Goal: Information Seeking & Learning: Check status

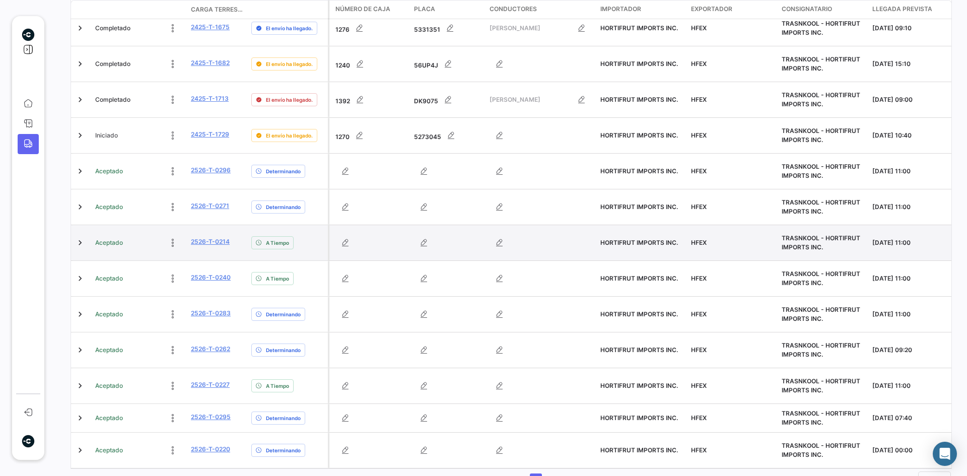
scroll to position [288, 0]
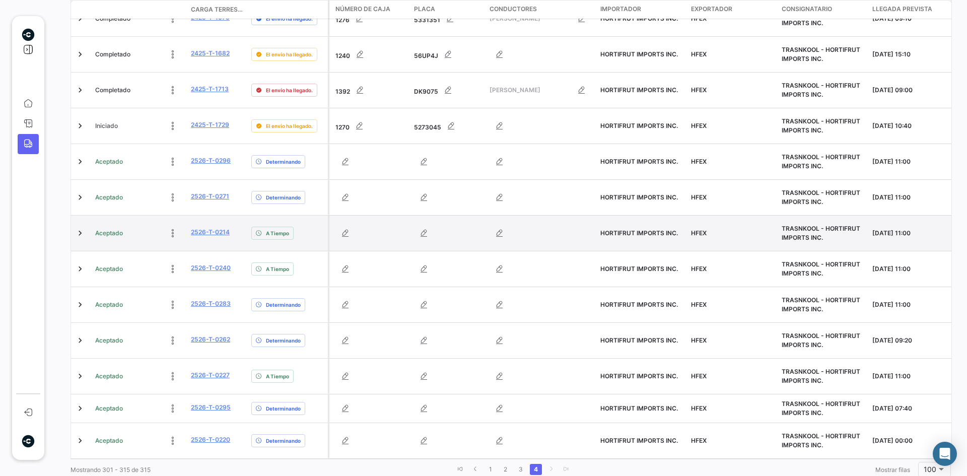
click at [81, 220] on div at bounding box center [81, 233] width 12 height 27
click at [81, 228] on link at bounding box center [80, 233] width 10 height 10
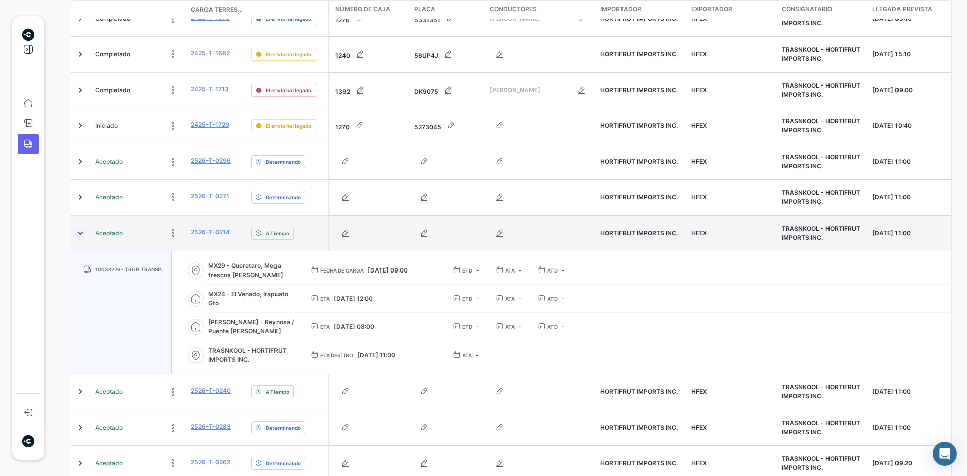
click at [81, 228] on link at bounding box center [80, 233] width 10 height 10
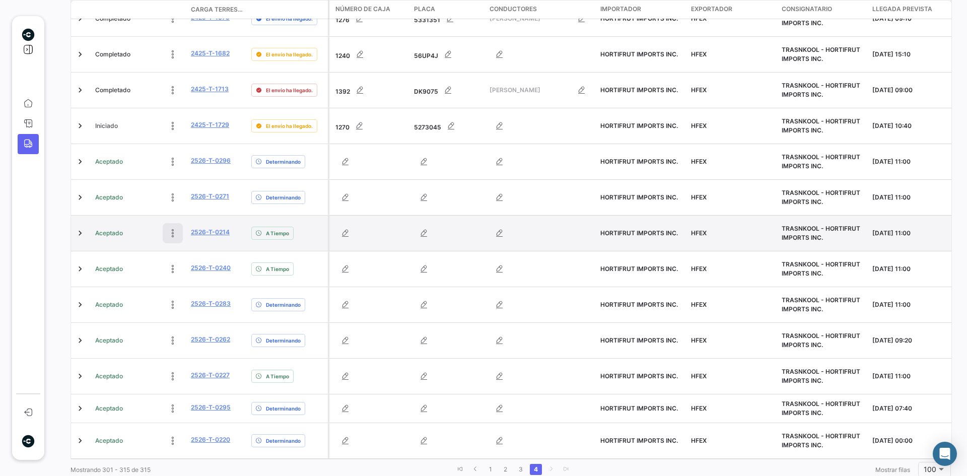
click at [173, 223] on button at bounding box center [173, 233] width 20 height 20
click at [227, 228] on link "2526-T-0214" at bounding box center [210, 232] width 39 height 9
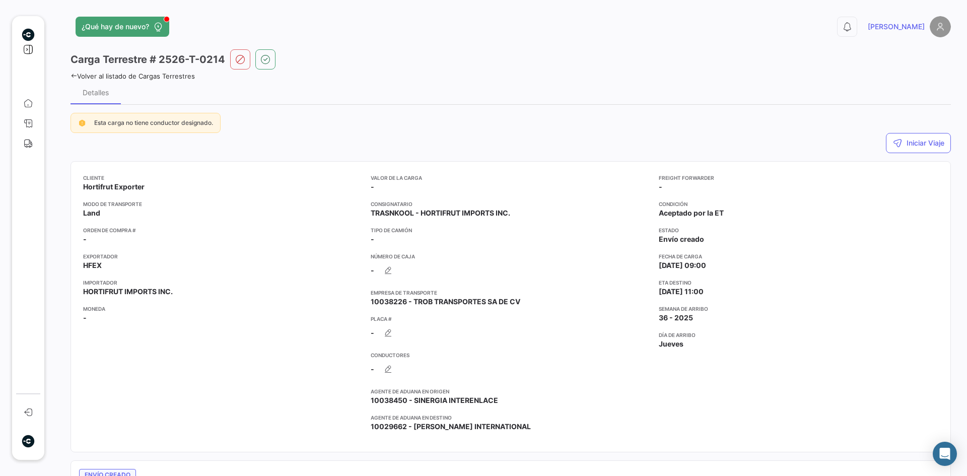
click at [69, 76] on div "¿Qué hay de nuevo? 0 [PERSON_NAME] Terrestre # 2526-T-0214 Volver al listado de…" at bounding box center [510, 238] width 913 height 476
click at [73, 76] on icon at bounding box center [74, 76] width 7 height 7
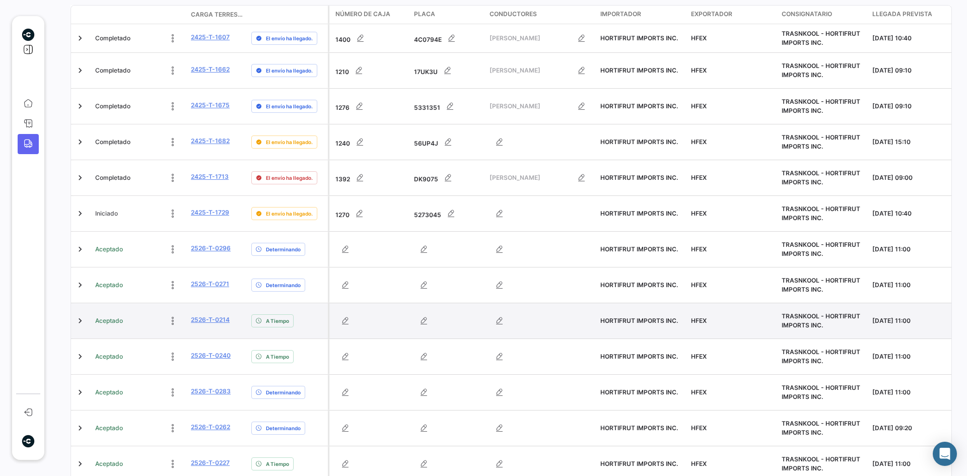
scroll to position [202, 0]
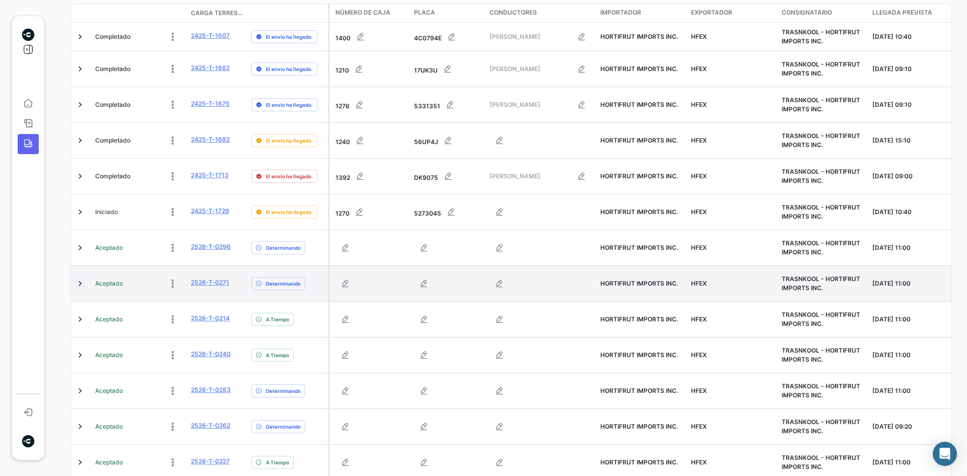
click at [80, 279] on link at bounding box center [80, 284] width 10 height 10
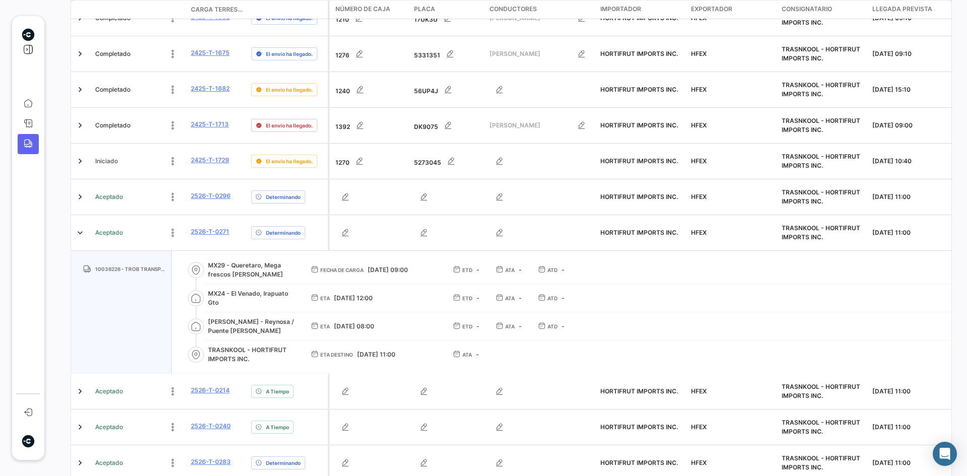
scroll to position [252, 0]
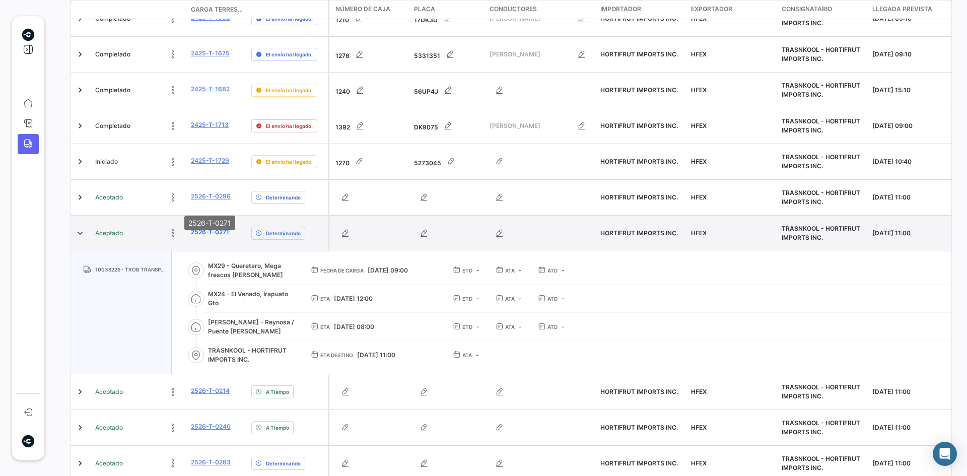
click at [210, 228] on link "2526-T-0271" at bounding box center [210, 232] width 38 height 9
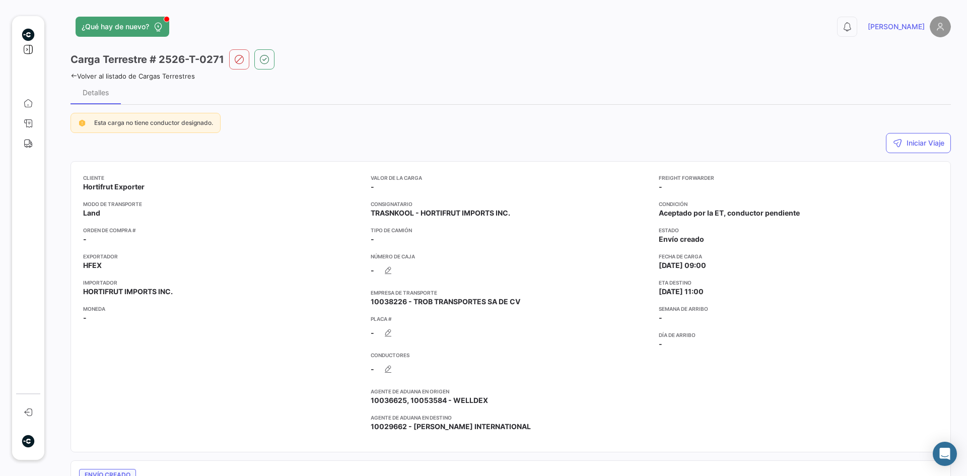
click at [73, 78] on icon at bounding box center [74, 76] width 7 height 7
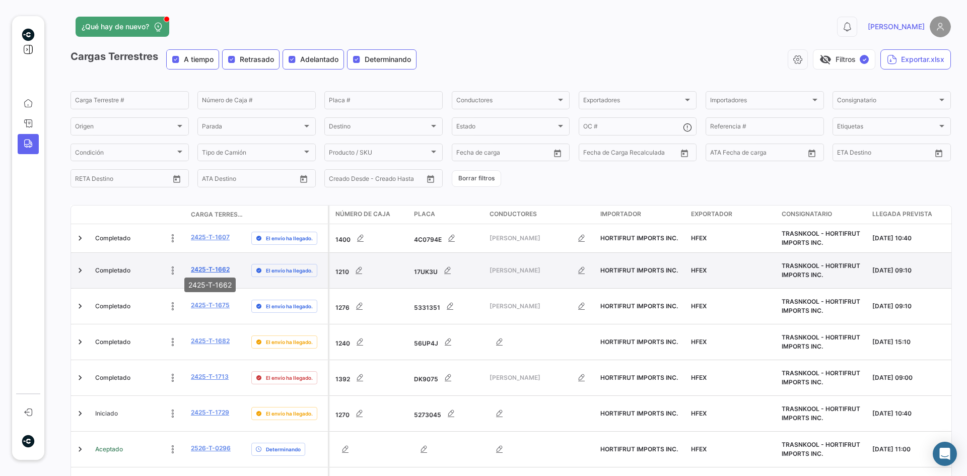
click at [214, 269] on link "2425-T-1662" at bounding box center [210, 269] width 39 height 9
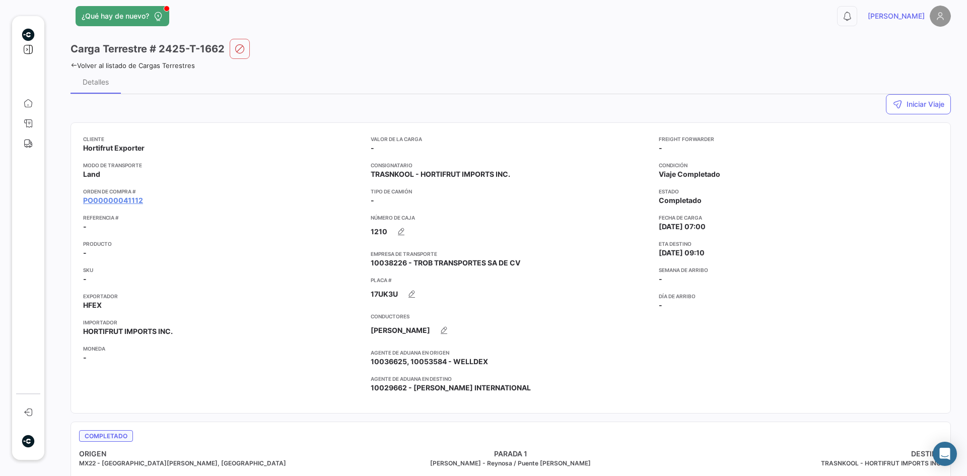
scroll to position [8, 0]
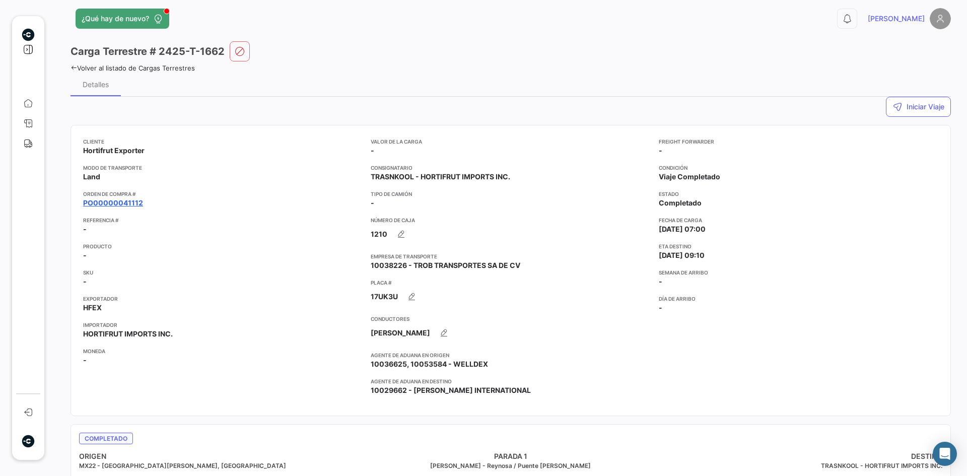
click at [126, 201] on link "PO00000041112" at bounding box center [113, 203] width 60 height 10
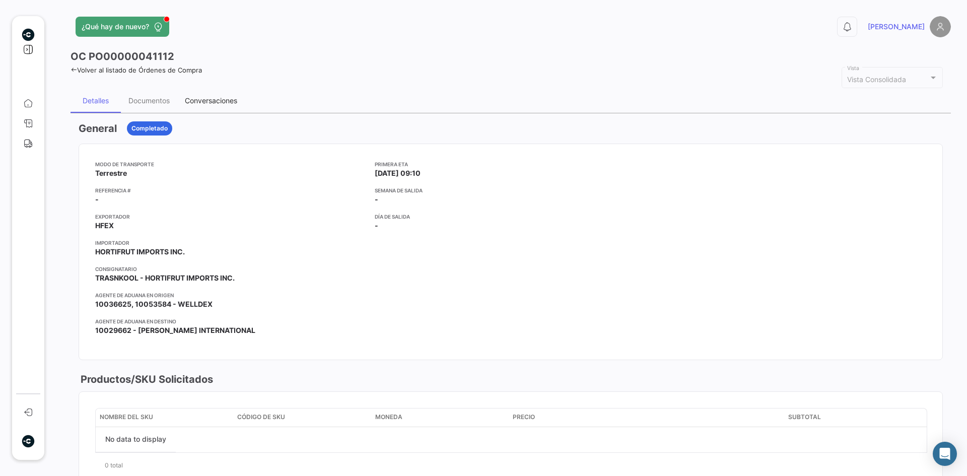
click at [223, 100] on div "Conversaciones" at bounding box center [211, 100] width 52 height 9
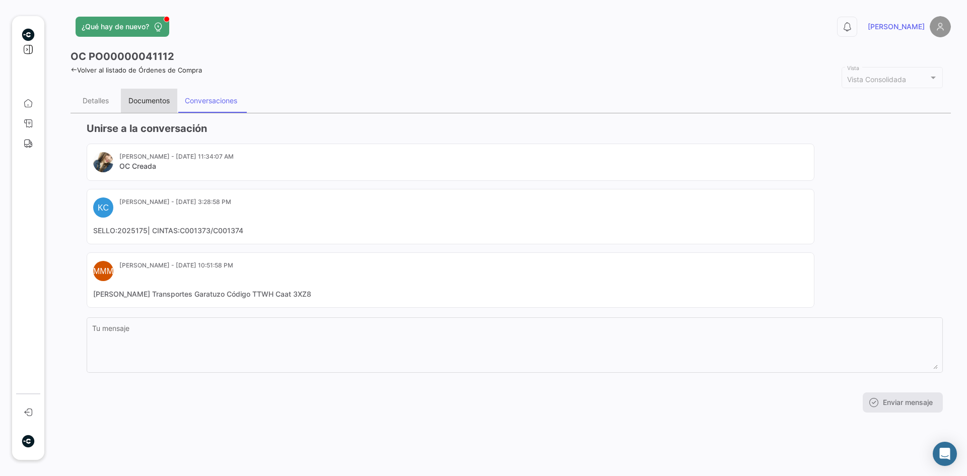
click at [145, 89] on div "Documentos" at bounding box center [149, 101] width 56 height 24
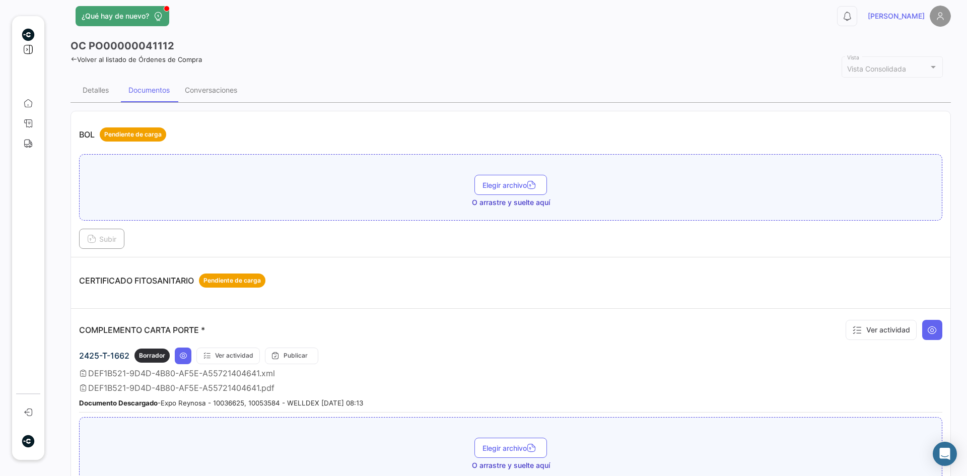
scroll to position [9, 0]
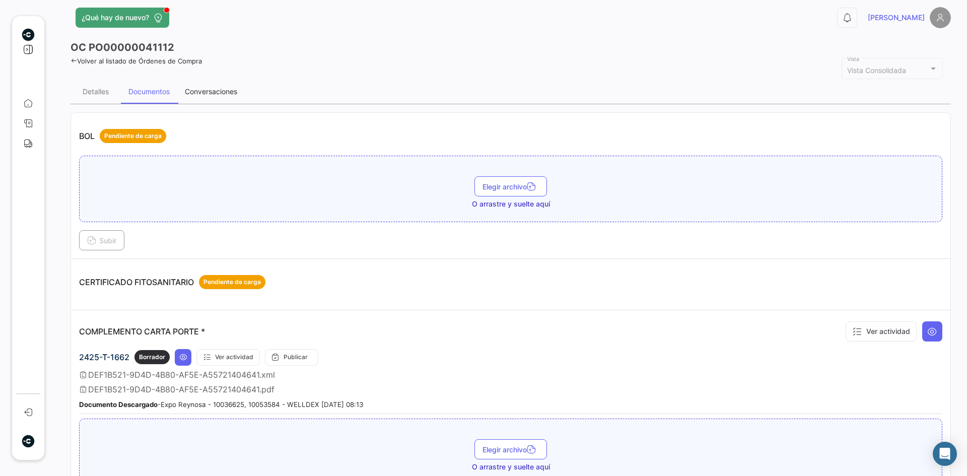
click at [233, 86] on div "Conversaciones" at bounding box center [211, 92] width 68 height 24
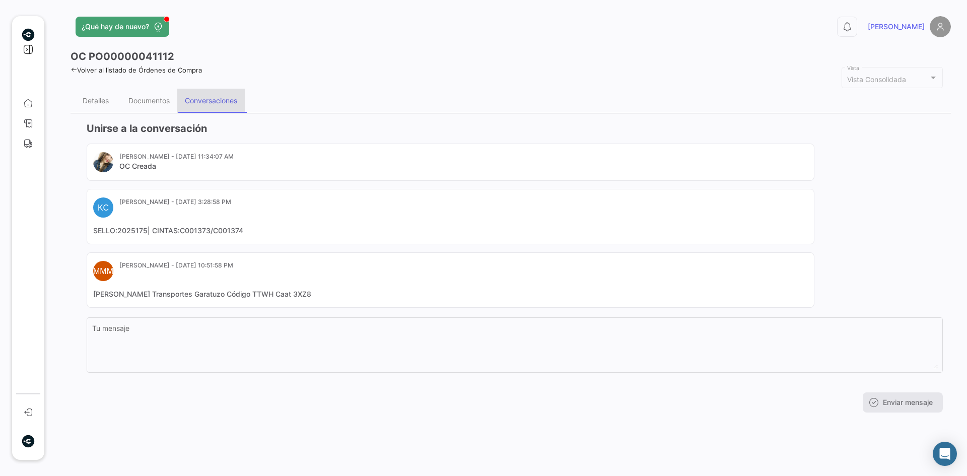
scroll to position [0, 0]
click at [147, 98] on div "Documentos" at bounding box center [148, 100] width 41 height 9
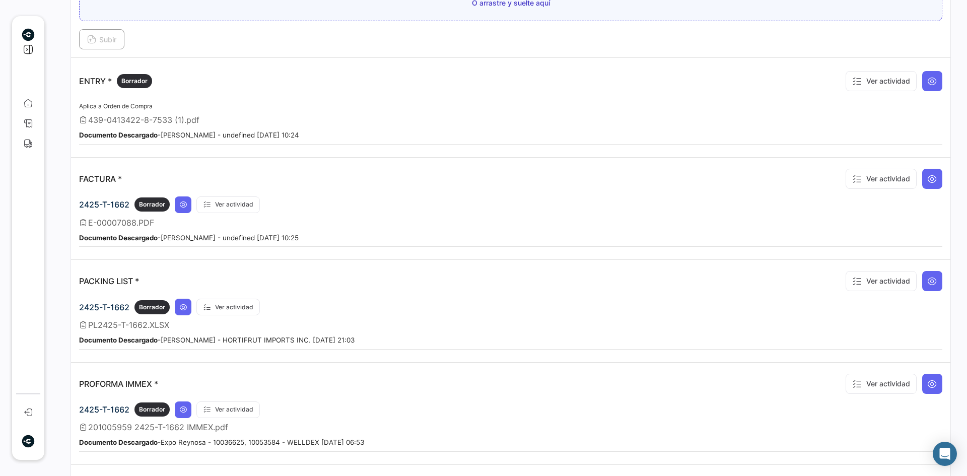
scroll to position [957, 0]
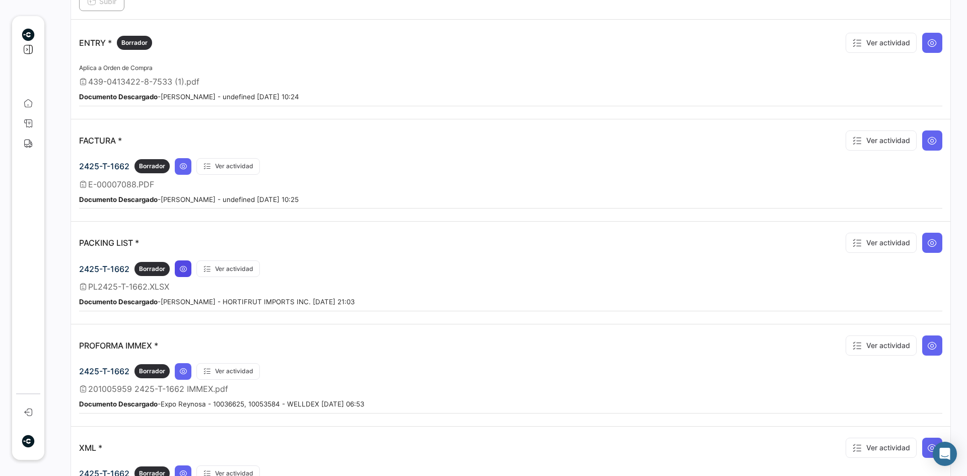
click at [184, 268] on icon at bounding box center [183, 269] width 8 height 8
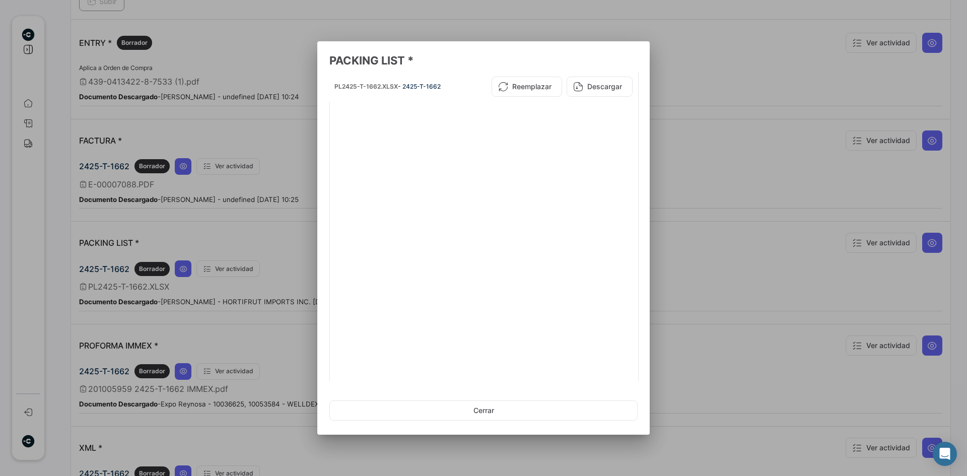
click at [716, 77] on div at bounding box center [483, 238] width 967 height 476
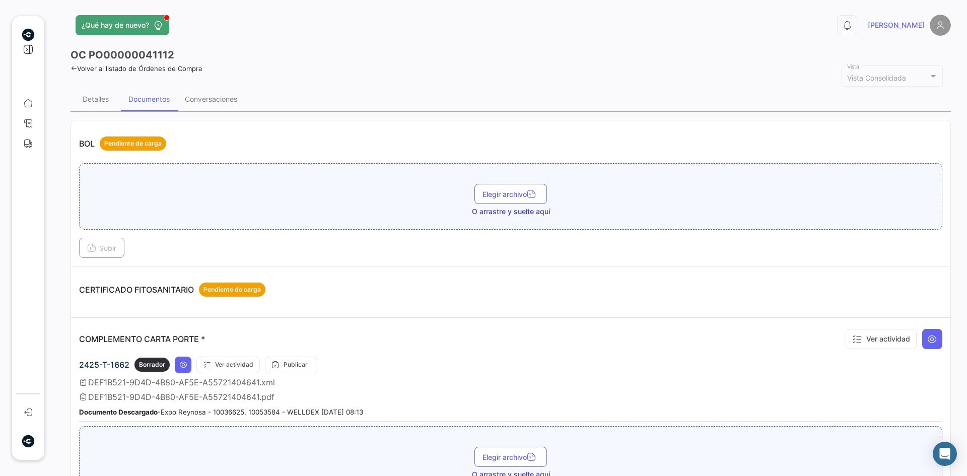
scroll to position [0, 0]
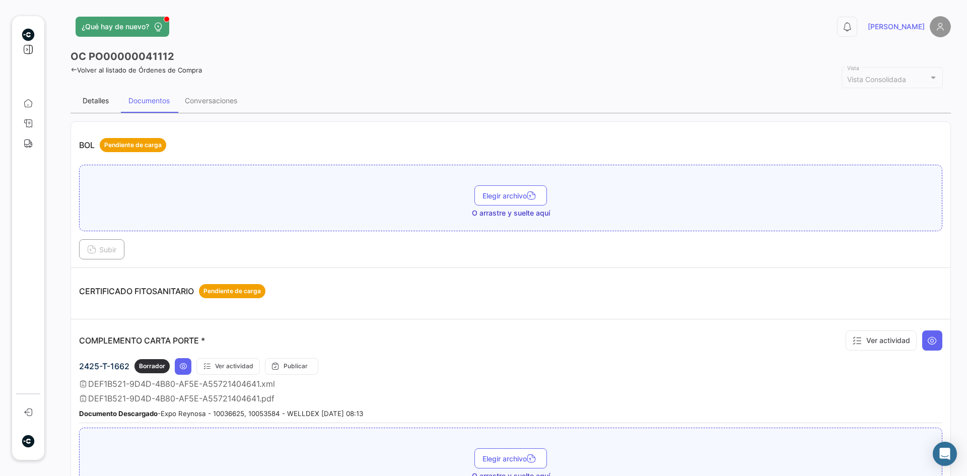
click at [99, 97] on div "Detalles" at bounding box center [96, 100] width 26 height 9
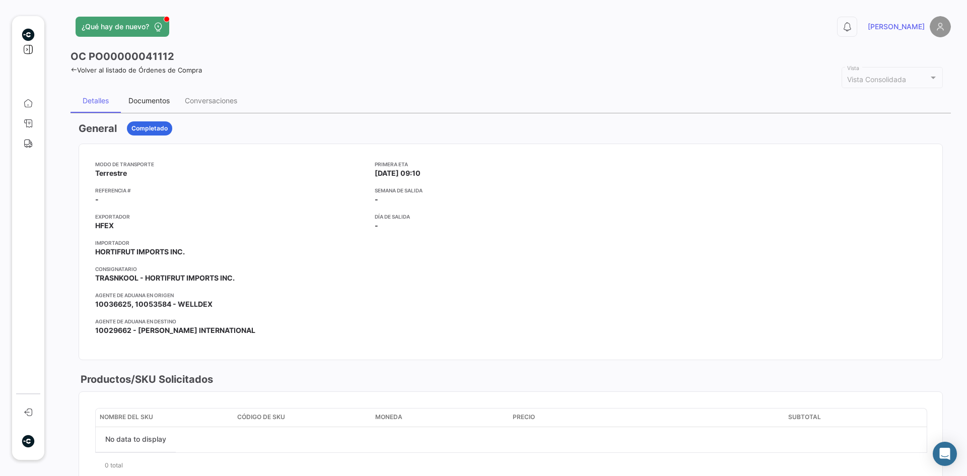
click at [143, 99] on div "Documentos" at bounding box center [148, 100] width 41 height 9
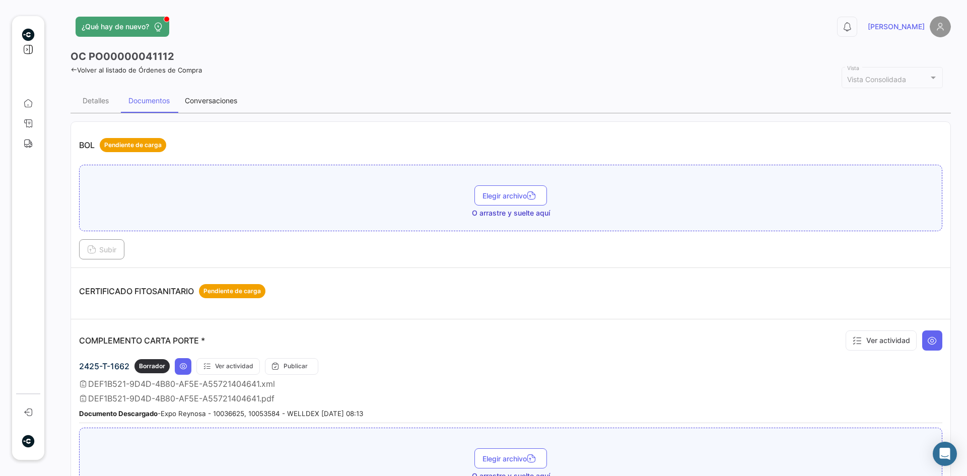
click at [217, 92] on div "Conversaciones" at bounding box center [211, 101] width 68 height 24
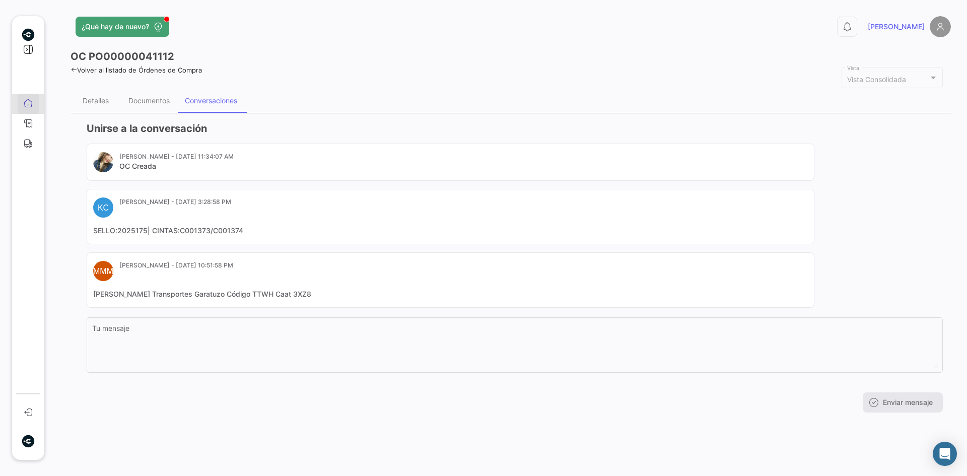
click at [35, 99] on link "Overview" at bounding box center [28, 104] width 21 height 20
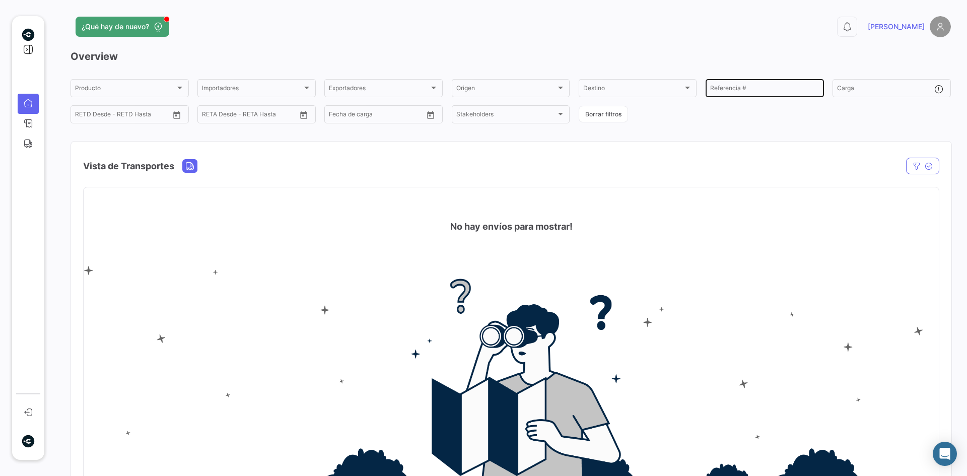
click at [758, 87] on input "Referencia #" at bounding box center [764, 89] width 109 height 7
type input "0214"
click at [169, 88] on div "Producto" at bounding box center [125, 89] width 100 height 7
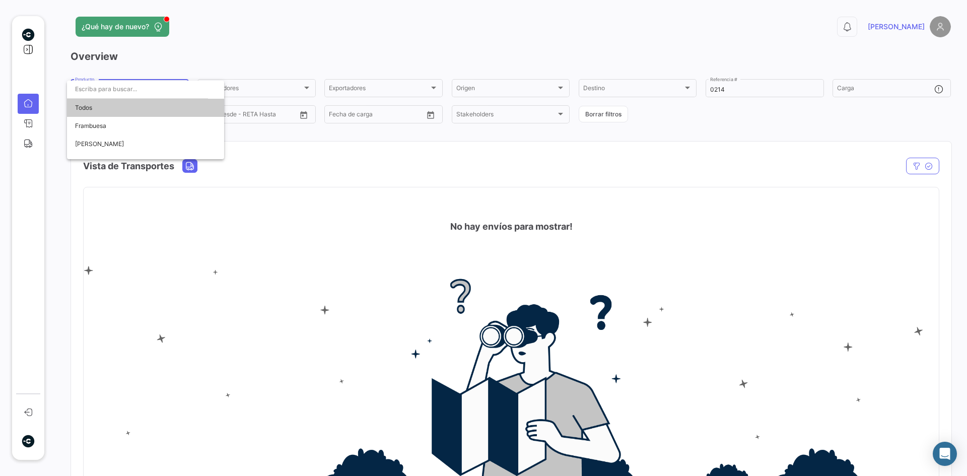
click at [856, 84] on div at bounding box center [483, 238] width 967 height 476
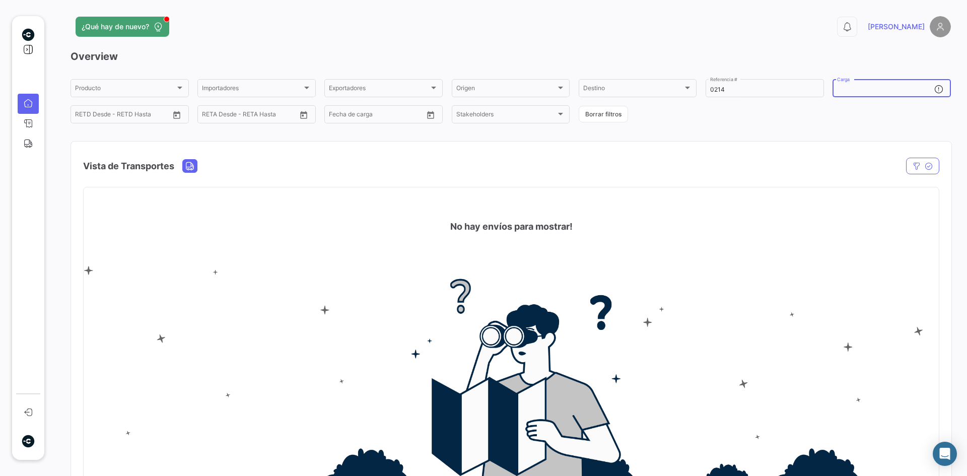
click at [860, 88] on input "Carga" at bounding box center [885, 89] width 97 height 7
drag, startPoint x: 728, startPoint y: 86, endPoint x: 654, endPoint y: 93, distance: 73.4
click at [654, 93] on div "Producto Producto Importadores Importadores Exportadores Exportadores Origen Or…" at bounding box center [511, 101] width 881 height 47
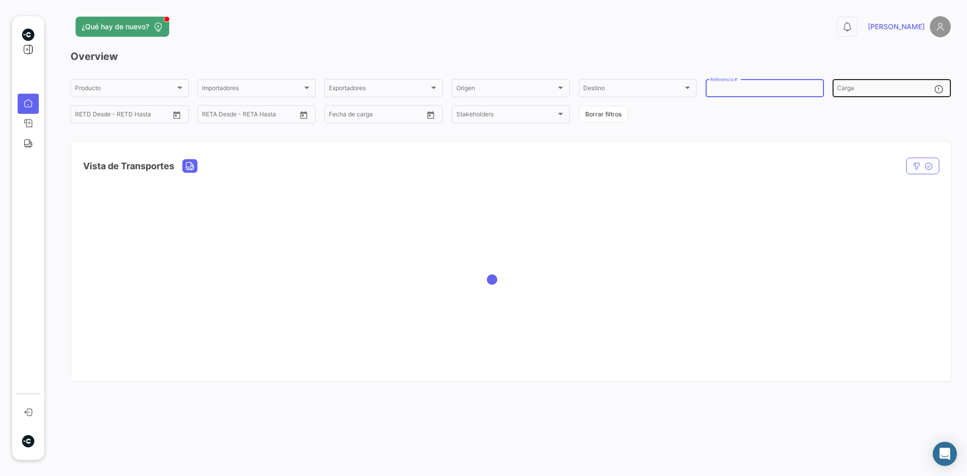
click at [863, 87] on div "Carga" at bounding box center [885, 88] width 97 height 20
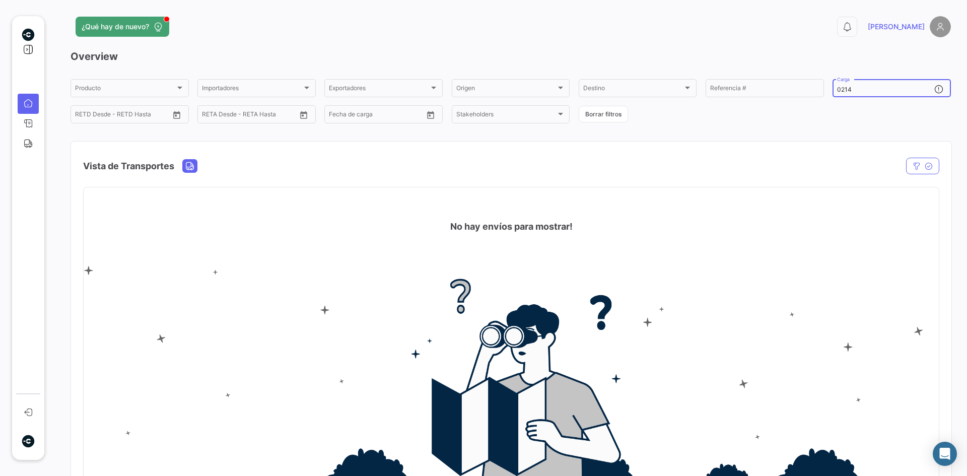
type input "0214"
click at [24, 129] on link "Órdenes de Compra" at bounding box center [28, 124] width 21 height 20
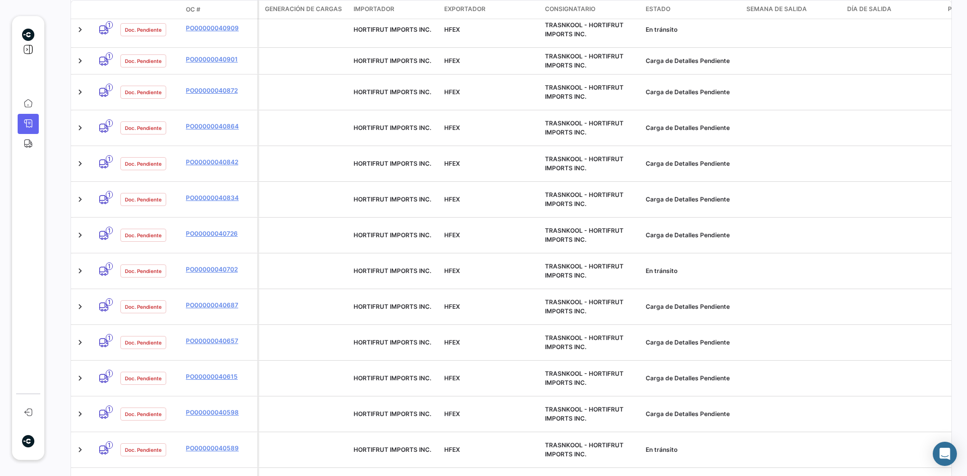
scroll to position [424, 0]
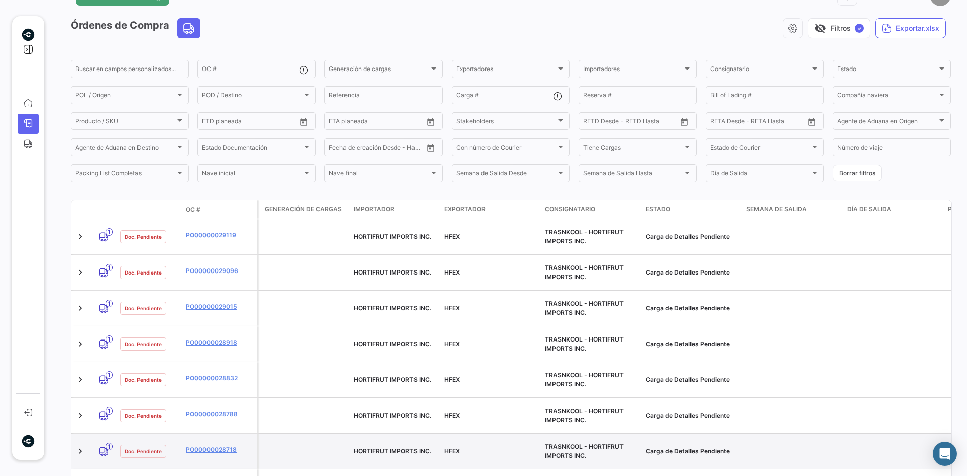
scroll to position [23, 0]
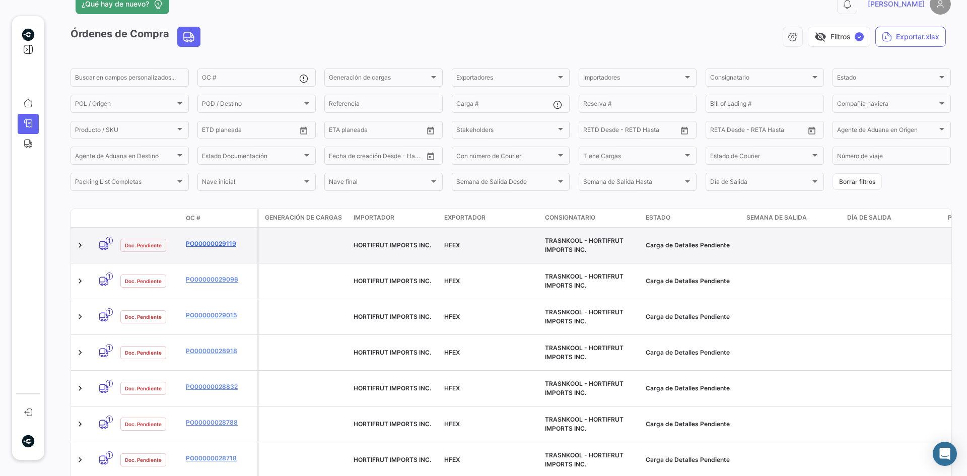
click at [218, 244] on link "PO00000029119" at bounding box center [220, 243] width 68 height 9
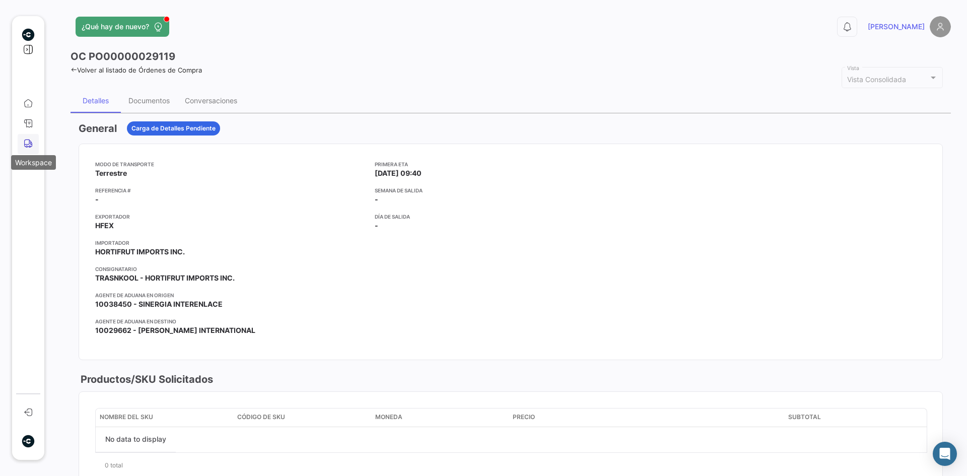
click at [28, 142] on icon at bounding box center [28, 143] width 9 height 9
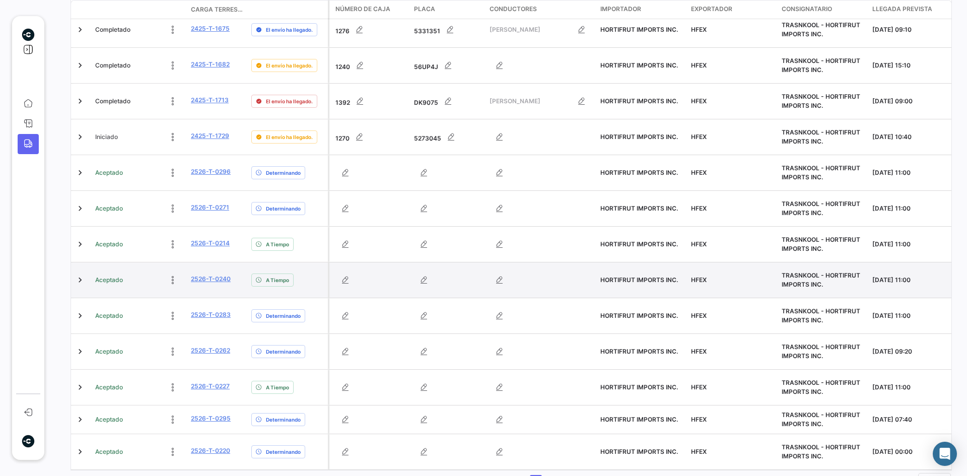
scroll to position [288, 0]
